Goal: Check status: Check status

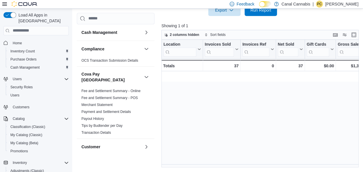
scroll to position [0, 651]
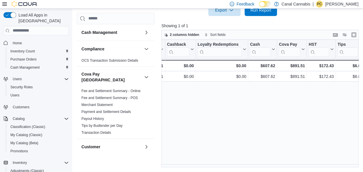
scroll to position [0, 651]
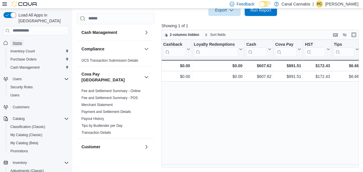
click at [18, 41] on span "Home" at bounding box center [17, 43] width 9 height 5
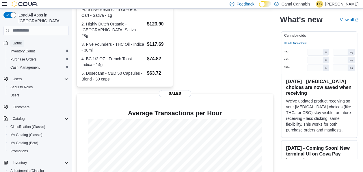
scroll to position [189, 0]
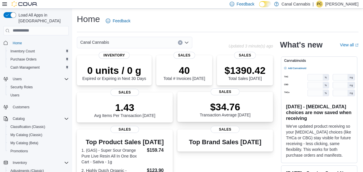
click at [230, 112] on p "$34.76" at bounding box center [225, 107] width 51 height 12
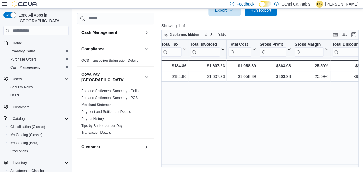
scroll to position [0, 243]
